Goal: Task Accomplishment & Management: Use online tool/utility

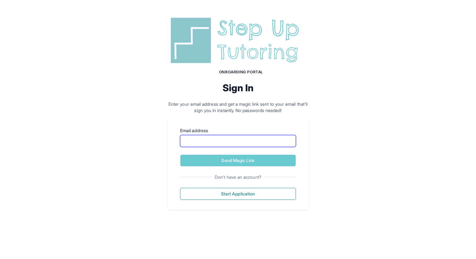
click at [224, 145] on input "Email address" at bounding box center [238, 141] width 116 height 12
type input "**********"
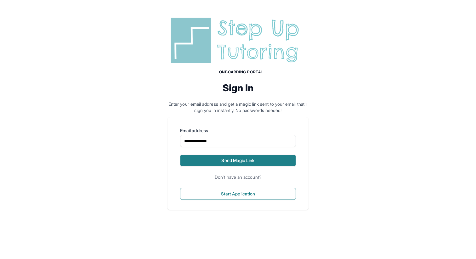
click at [231, 155] on button "Send Magic Link" at bounding box center [238, 161] width 116 height 12
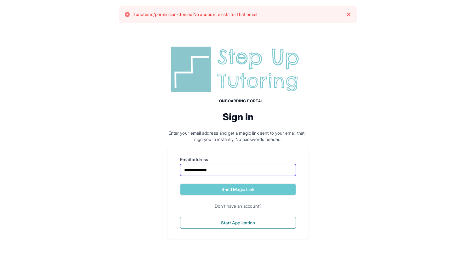
click at [222, 171] on input "**********" at bounding box center [238, 170] width 116 height 12
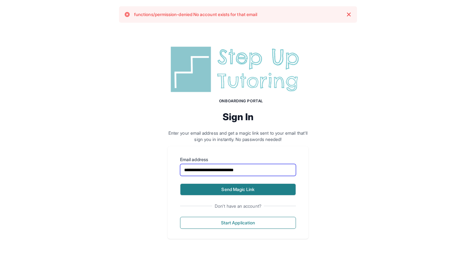
type input "**********"
click at [234, 192] on button "Send Magic Link" at bounding box center [238, 190] width 116 height 12
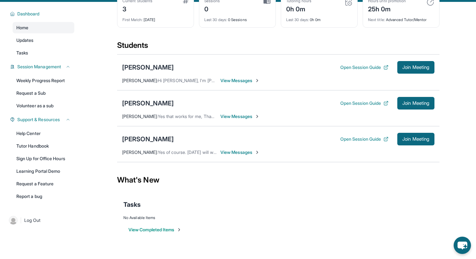
scroll to position [41, 0]
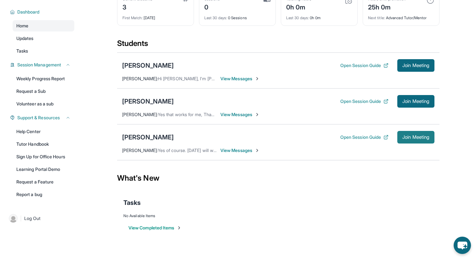
click at [413, 139] on span "Join Meeting" at bounding box center [416, 138] width 27 height 4
click at [368, 141] on button "Open Session Guide" at bounding box center [365, 137] width 48 height 6
click at [342, 49] on div "Students" at bounding box center [278, 45] width 323 height 14
click at [174, 105] on div "[PERSON_NAME]" at bounding box center [148, 101] width 52 height 9
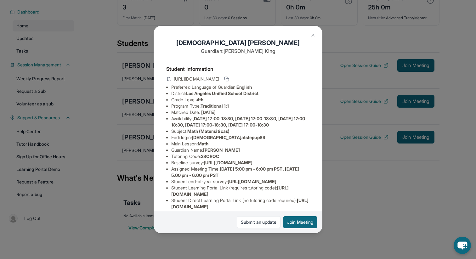
click at [307, 36] on button at bounding box center [313, 35] width 13 height 13
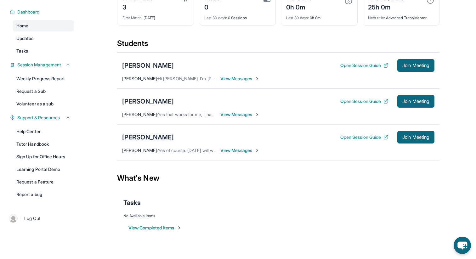
click at [157, 141] on div "[PERSON_NAME]" at bounding box center [148, 137] width 52 height 9
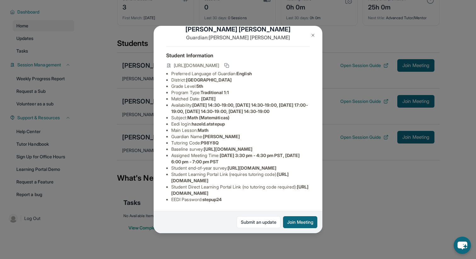
scroll to position [61, 0]
click at [312, 36] on img at bounding box center [313, 35] width 5 height 5
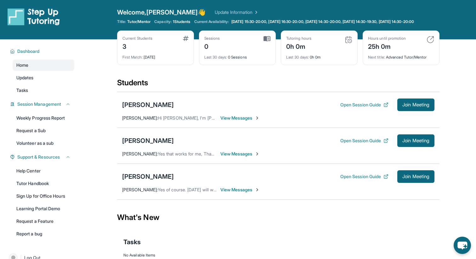
scroll to position [0, 0]
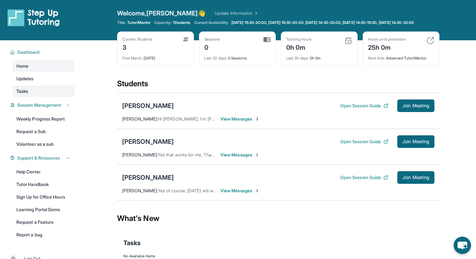
click at [43, 96] on link "Tasks" at bounding box center [44, 91] width 62 height 11
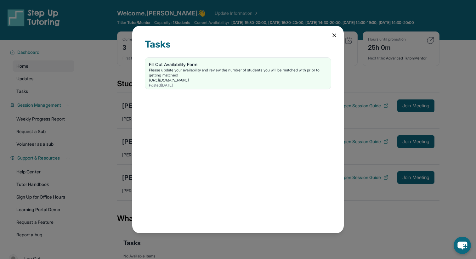
click at [44, 88] on div "Tasks Fill Out Availability Form Please update your availability and review the…" at bounding box center [238, 129] width 476 height 259
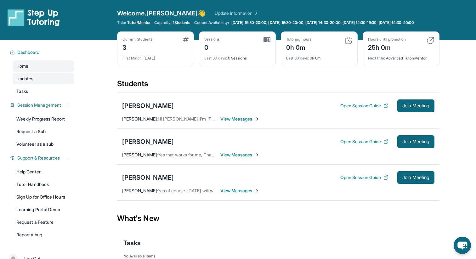
click at [44, 84] on link "Updates" at bounding box center [44, 78] width 62 height 11
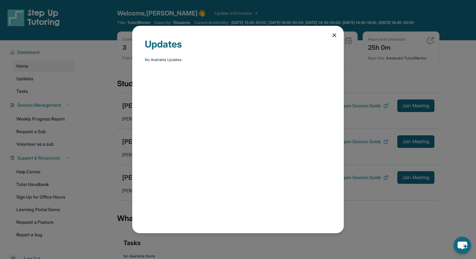
click at [44, 73] on div "Updates No Available Updates" at bounding box center [238, 129] width 476 height 259
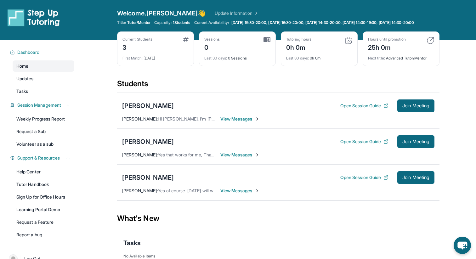
click at [44, 72] on link "Home" at bounding box center [44, 66] width 62 height 11
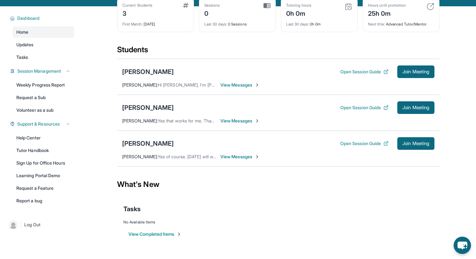
scroll to position [45, 0]
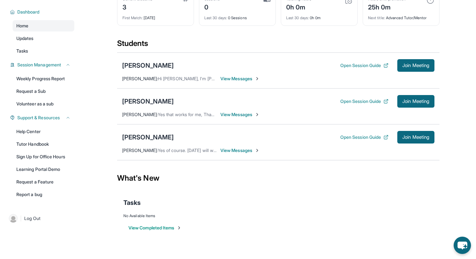
click at [175, 226] on button "View Completed Items" at bounding box center [155, 228] width 53 height 6
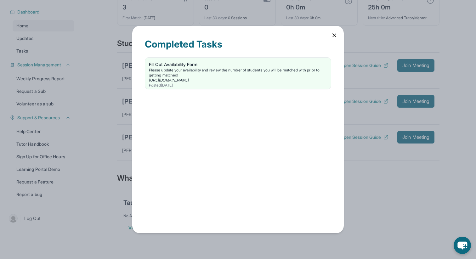
click at [336, 32] on div "Completed Tasks Fill Out Availability Form Please update your availability and …" at bounding box center [238, 129] width 212 height 207
click at [335, 39] on div "Completed Tasks Fill Out Availability Form Please update your availability and …" at bounding box center [238, 129] width 212 height 207
click at [335, 33] on icon at bounding box center [335, 35] width 6 height 6
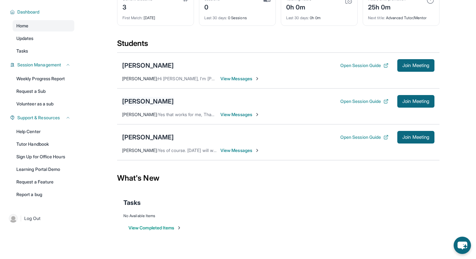
click at [174, 100] on div "[PERSON_NAME]" at bounding box center [148, 101] width 52 height 9
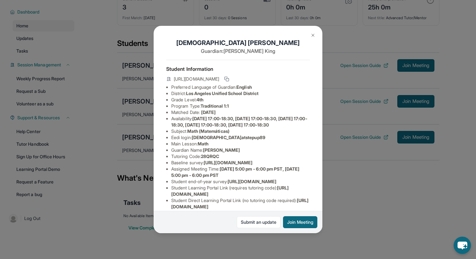
click at [316, 29] on div "[PERSON_NAME] Guardian: [PERSON_NAME] Student Information [URL][DOMAIN_NAME] Pr…" at bounding box center [238, 129] width 169 height 207
click at [316, 35] on button at bounding box center [313, 35] width 13 height 13
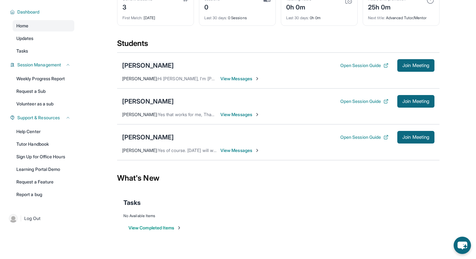
click at [137, 63] on div "[PERSON_NAME]" at bounding box center [148, 65] width 52 height 9
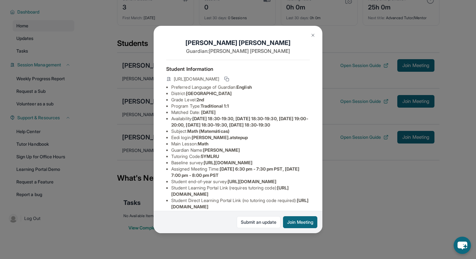
click at [311, 36] on img at bounding box center [313, 35] width 5 height 5
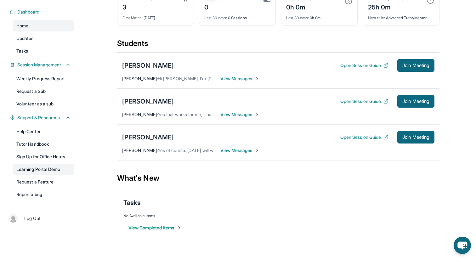
click at [62, 167] on link "Learning Portal Demo" at bounding box center [44, 169] width 62 height 11
click at [373, 99] on button "Open Session Guide" at bounding box center [365, 101] width 48 height 6
click at [416, 136] on span "Join Meeting" at bounding box center [416, 138] width 27 height 4
click at [410, 138] on span "Join Meeting" at bounding box center [416, 138] width 27 height 4
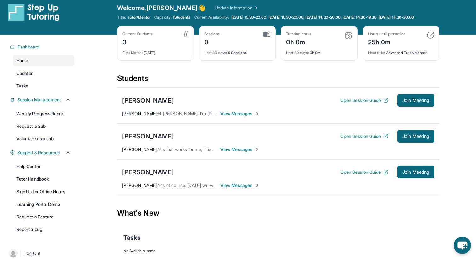
scroll to position [0, 0]
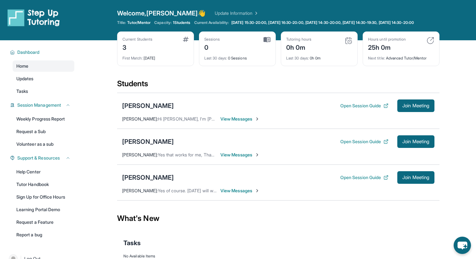
click at [43, 89] on div "Home Updates Tasks" at bounding box center [44, 79] width 62 height 37
click at [42, 84] on link "Updates" at bounding box center [44, 78] width 62 height 11
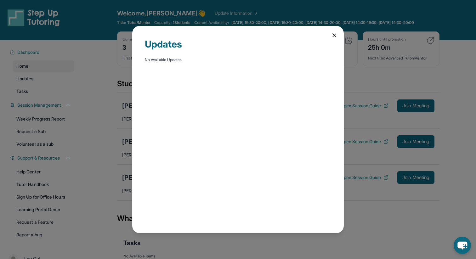
click at [333, 35] on icon at bounding box center [335, 35] width 6 height 6
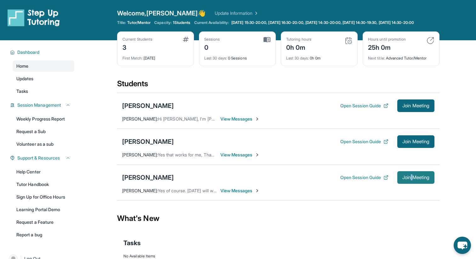
copy span
click at [405, 180] on span "Join Meeting" at bounding box center [416, 178] width 27 height 4
click at [239, 194] on span "View Messages" at bounding box center [240, 191] width 39 height 6
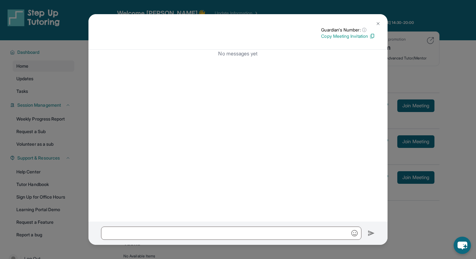
click at [379, 21] on img at bounding box center [378, 23] width 5 height 5
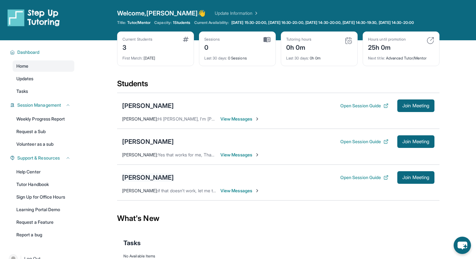
click at [141, 182] on div "[PERSON_NAME]" at bounding box center [148, 177] width 52 height 9
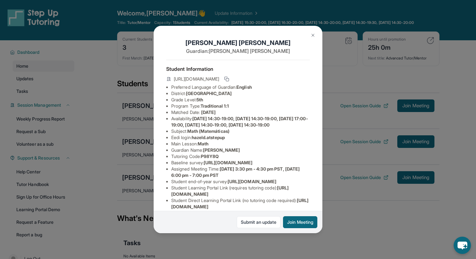
click at [313, 34] on img at bounding box center [313, 35] width 5 height 5
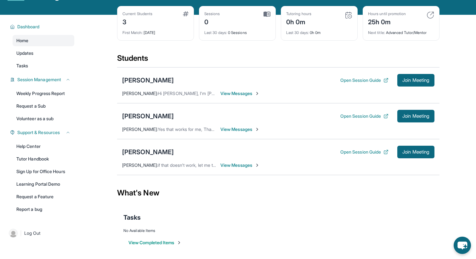
scroll to position [6, 0]
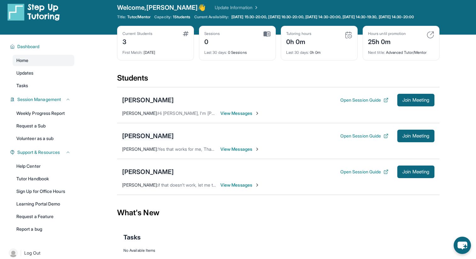
click at [168, 141] on div "[PERSON_NAME]" at bounding box center [148, 136] width 52 height 9
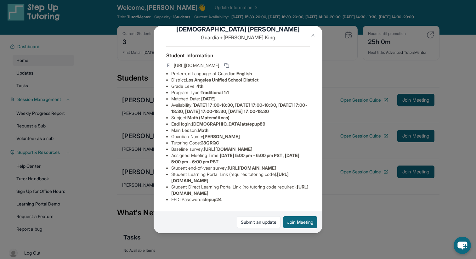
scroll to position [64, 0]
click at [296, 221] on button "Join Meeting" at bounding box center [300, 222] width 34 height 12
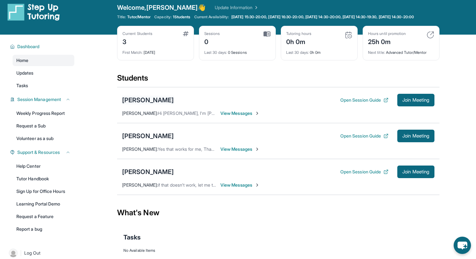
click at [153, 104] on div "[PERSON_NAME]" at bounding box center [148, 100] width 52 height 9
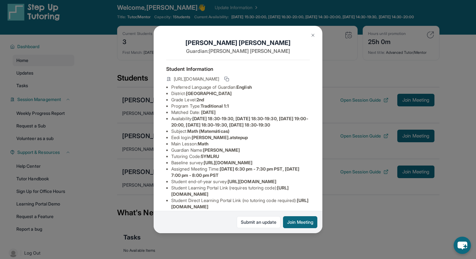
click at [310, 34] on button at bounding box center [313, 35] width 13 height 13
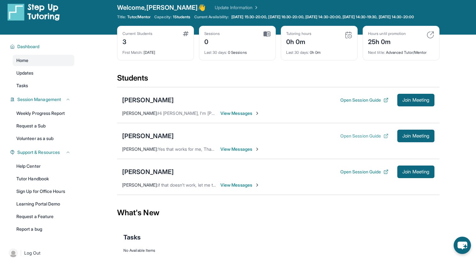
click at [352, 139] on button "Open Session Guide" at bounding box center [365, 136] width 48 height 6
